Goal: Information Seeking & Learning: Learn about a topic

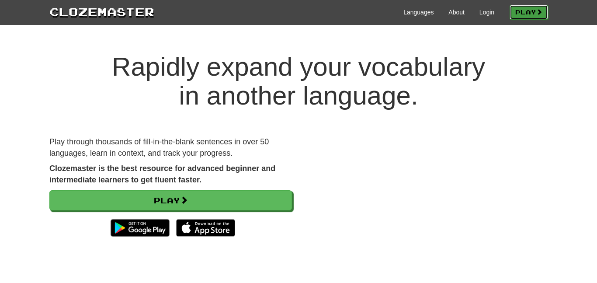
click at [529, 11] on link "Play" at bounding box center [529, 12] width 38 height 15
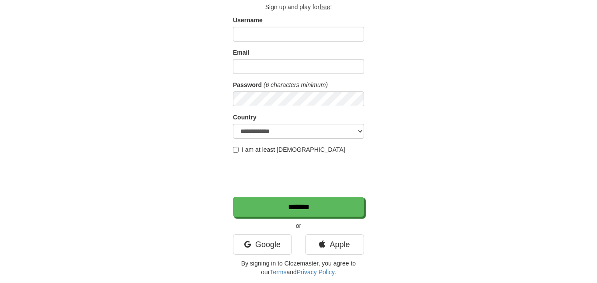
scroll to position [58, 0]
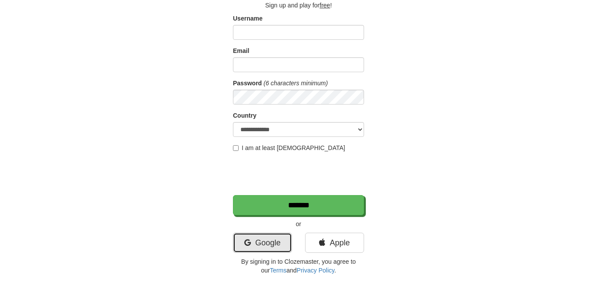
click at [245, 247] on link "Google" at bounding box center [262, 242] width 59 height 20
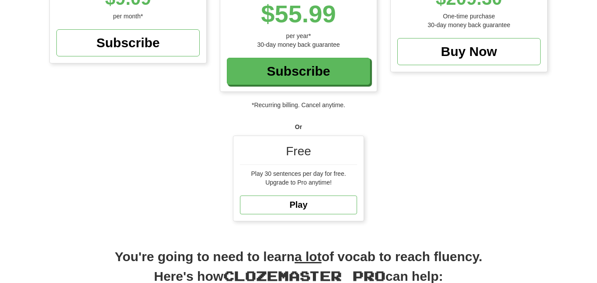
scroll to position [176, 0]
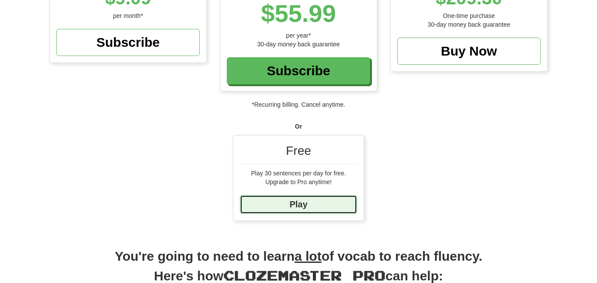
click at [265, 201] on link "Play" at bounding box center [298, 204] width 117 height 19
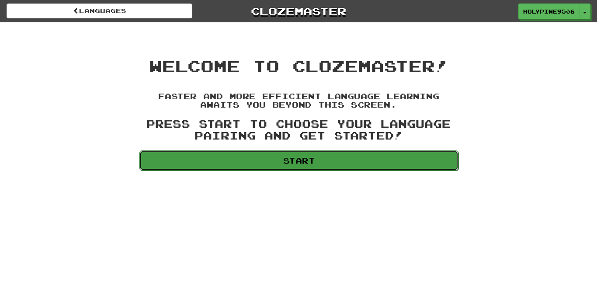
click at [276, 163] on link "Start" at bounding box center [298, 160] width 319 height 20
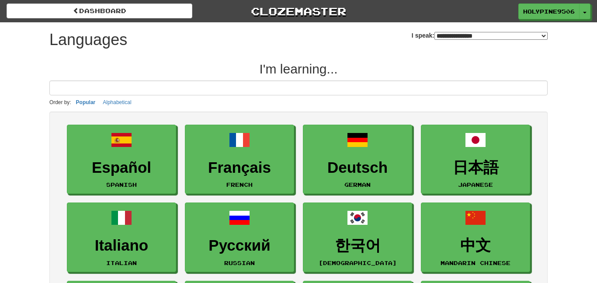
select select "*******"
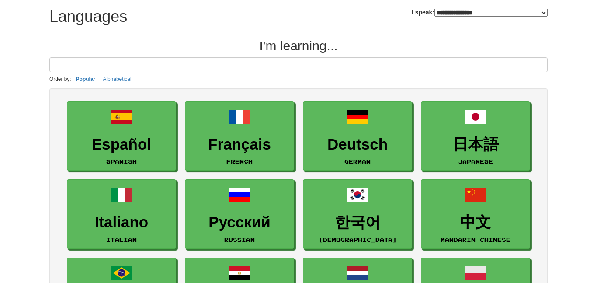
scroll to position [25, 0]
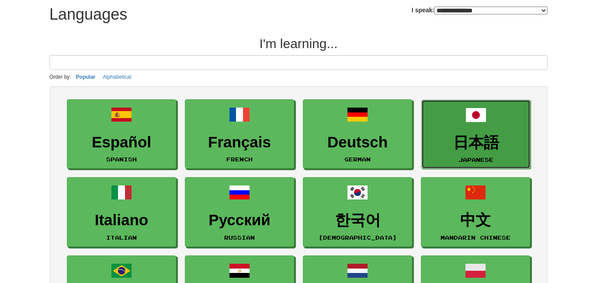
click at [490, 132] on link "日本語 Japanese" at bounding box center [475, 134] width 109 height 69
